Goal: Information Seeking & Learning: Understand process/instructions

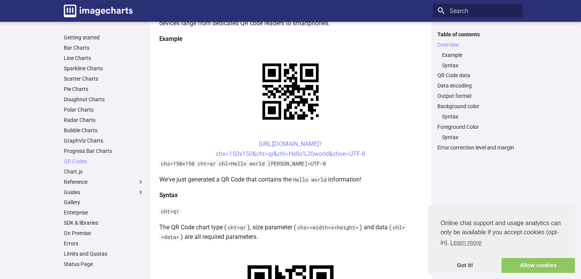
scroll to position [145, 0]
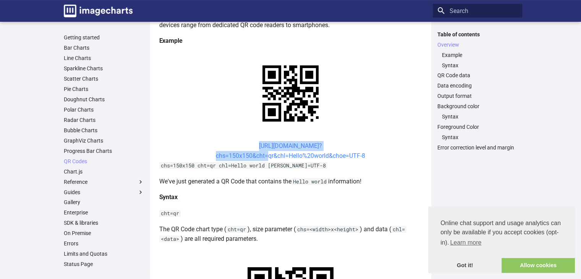
drag, startPoint x: 245, startPoint y: 145, endPoint x: 265, endPoint y: 155, distance: 22.0
click at [265, 155] on center "[URL][DOMAIN_NAME]? chs=150x150&cht=qr&chl=Hello%20world&choe=UTF-8" at bounding box center [290, 150] width 263 height 19
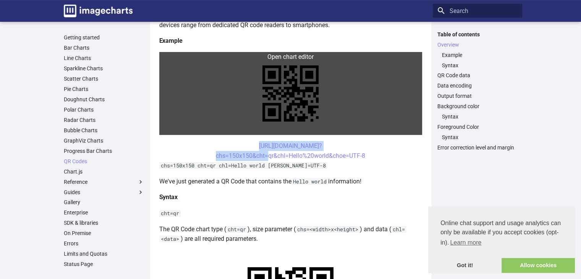
copy link "[URL][DOMAIN_NAME]? chs=150x150&cht"
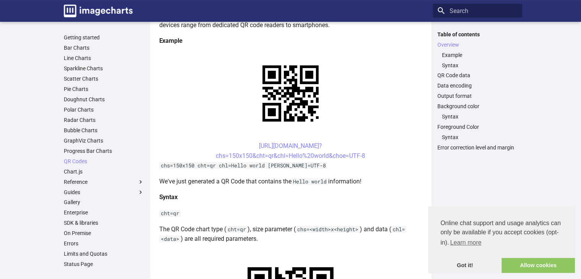
click at [450, 30] on div "Table of contents Overview Example Syntax QR Code data Data encoding Output for…" at bounding box center [477, 31] width 92 height 18
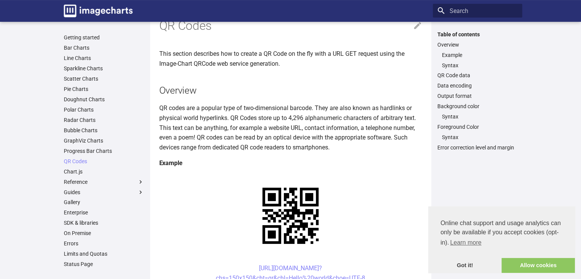
scroll to position [0, 0]
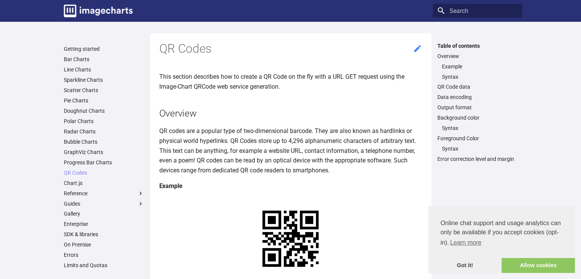
click at [417, 48] on icon at bounding box center [417, 48] width 7 height 7
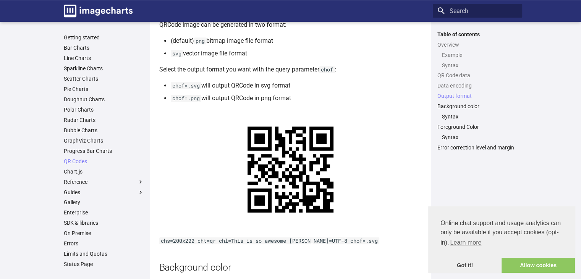
scroll to position [462, 0]
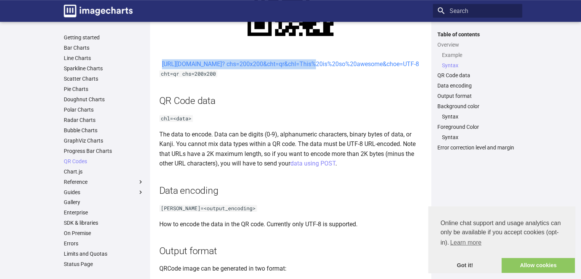
drag, startPoint x: 244, startPoint y: 63, endPoint x: 247, endPoint y: 77, distance: 14.0
click at [247, 69] on center "[URL][DOMAIN_NAME]? chs=200x200&cht=qr&chl=This%20is%20so%20awesome&choe=UTF-8" at bounding box center [290, 64] width 263 height 10
copy link "[URL][DOMAIN_NAME]? chs=200x200&cht="
copy link "[URL][DOMAIN_NAME]? chs=200x200&cht=qr&chl="
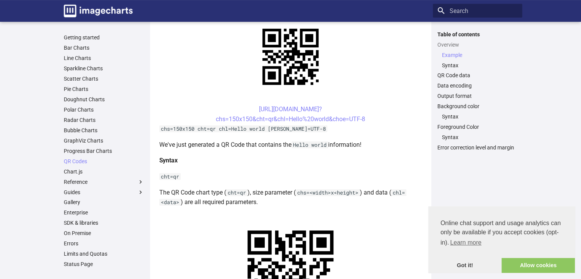
scroll to position [166, 0]
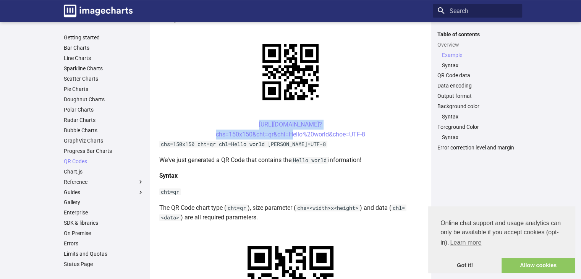
drag, startPoint x: 244, startPoint y: 124, endPoint x: 288, endPoint y: 138, distance: 46.0
click at [288, 138] on center "[URL][DOMAIN_NAME]? chs=150x150&cht=qr&chl=Hello%20world&choe=UTF-8" at bounding box center [290, 129] width 263 height 19
copy link "[URL][DOMAIN_NAME]? chs=150x150&cht=qr&chl="
